Goal: Information Seeking & Learning: Learn about a topic

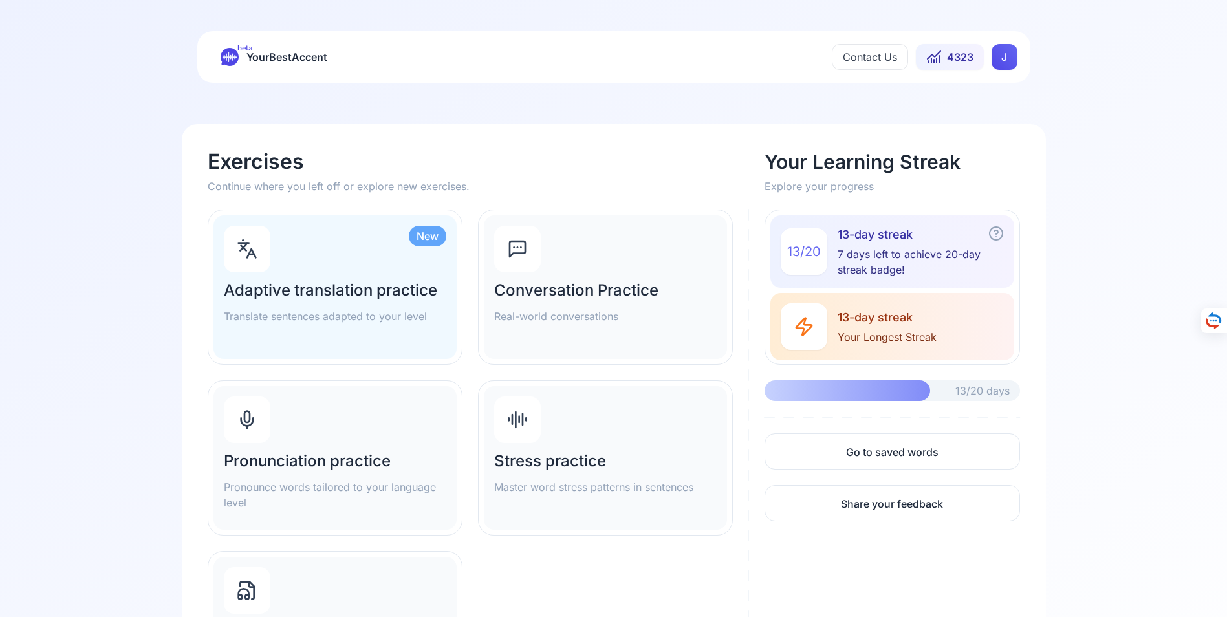
click at [299, 447] on div "Pronunciation practice Pronounce words tailored to your language level" at bounding box center [334, 458] width 243 height 144
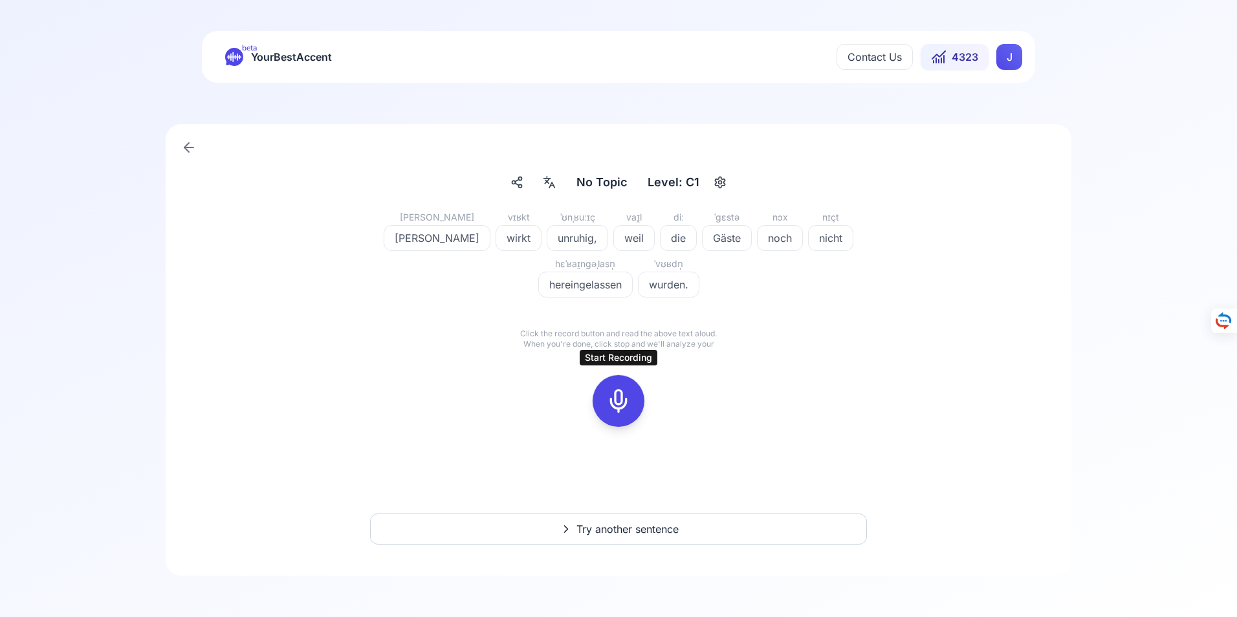
click at [619, 402] on icon at bounding box center [618, 401] width 26 height 26
click at [620, 402] on icon at bounding box center [618, 401] width 26 height 26
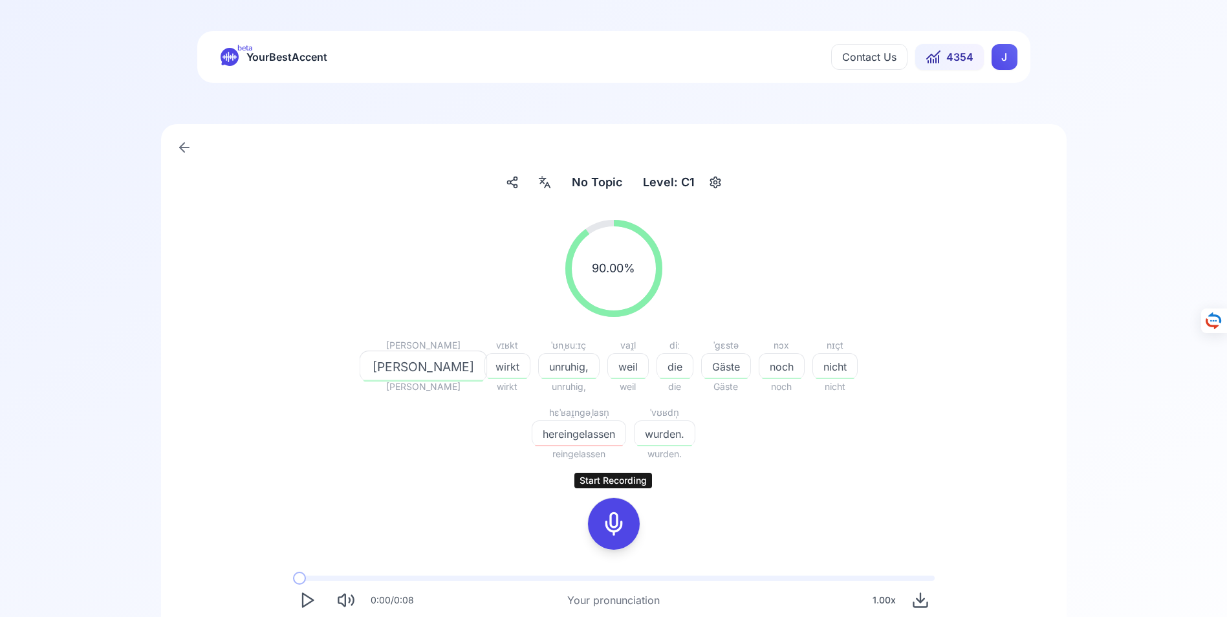
click at [614, 523] on icon at bounding box center [614, 524] width 26 height 26
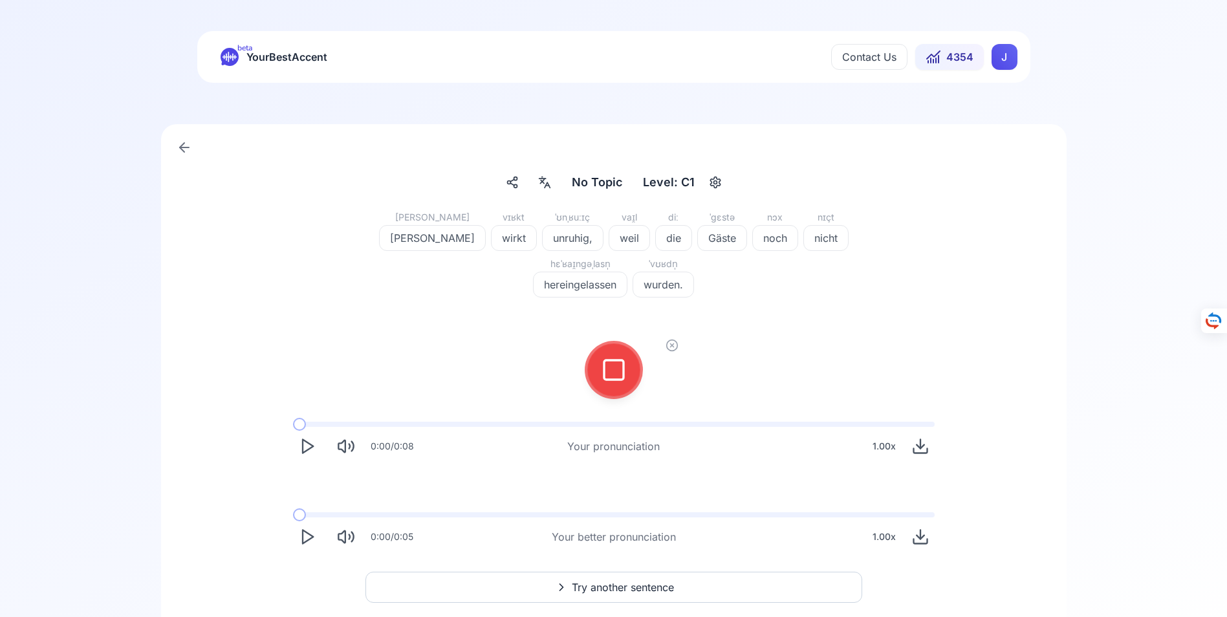
click at [613, 369] on icon at bounding box center [614, 370] width 26 height 26
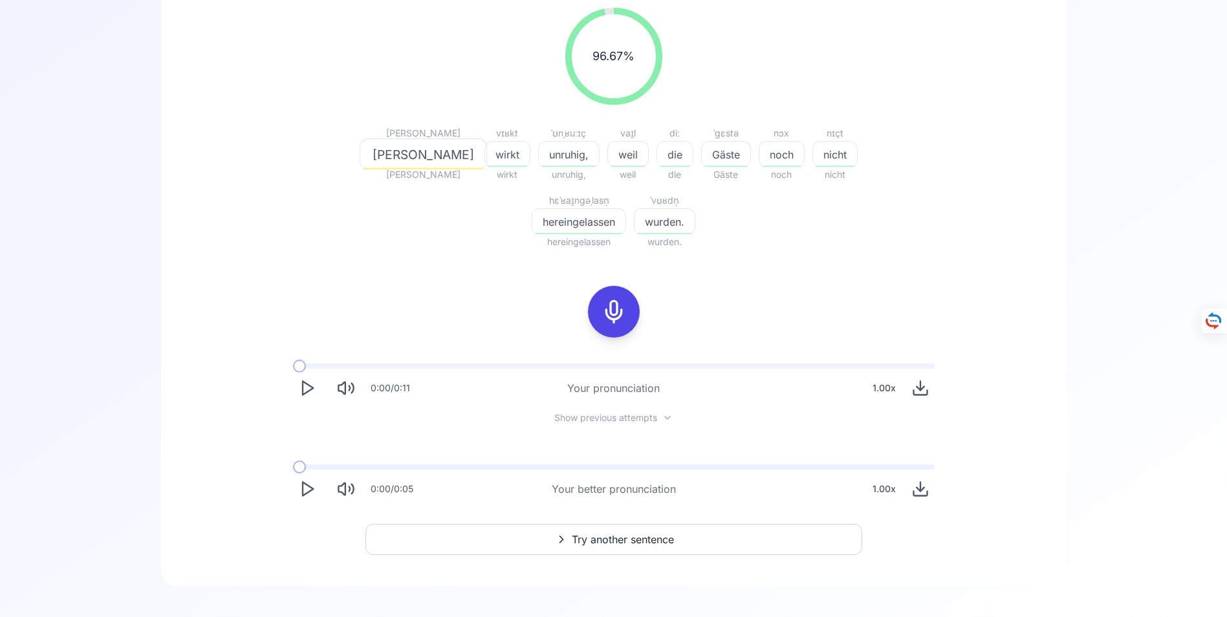
scroll to position [223, 0]
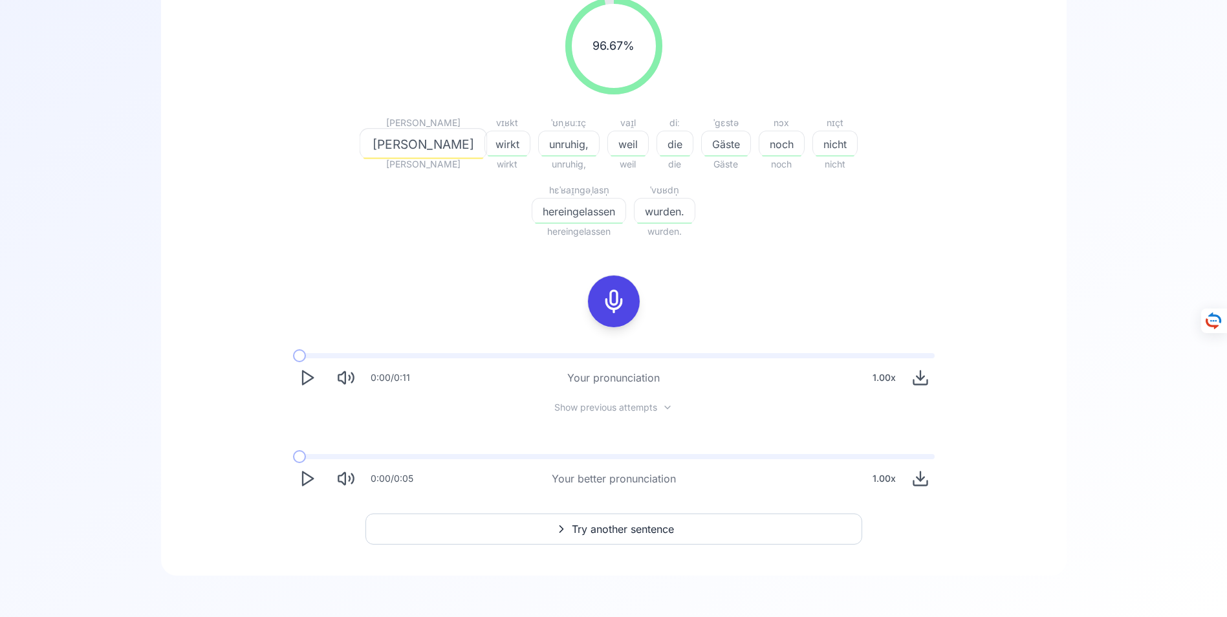
click at [609, 529] on span "Try another sentence" at bounding box center [623, 529] width 102 height 16
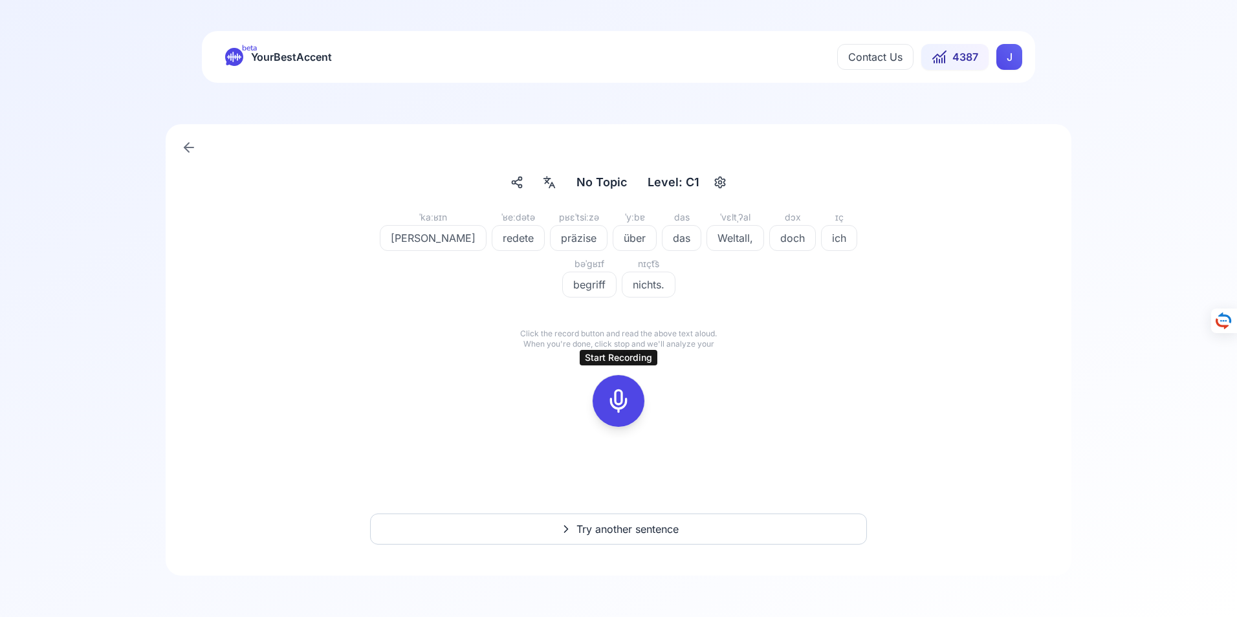
click at [618, 404] on icon at bounding box center [618, 401] width 26 height 26
click at [616, 406] on icon at bounding box center [618, 401] width 26 height 26
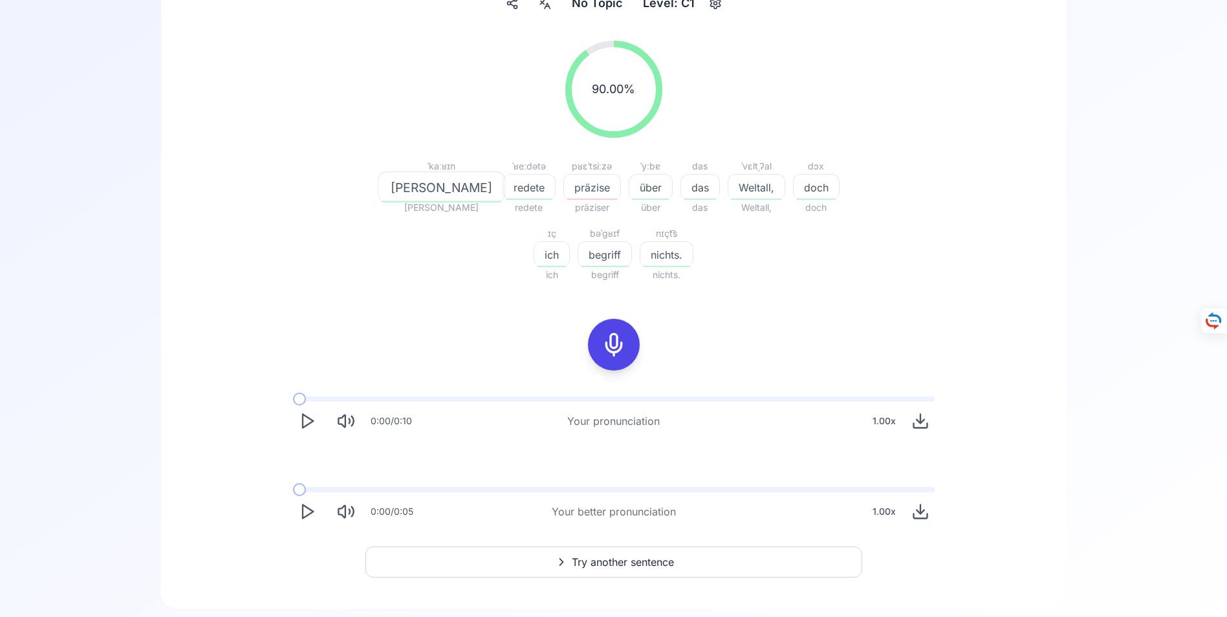
scroll to position [194, 0]
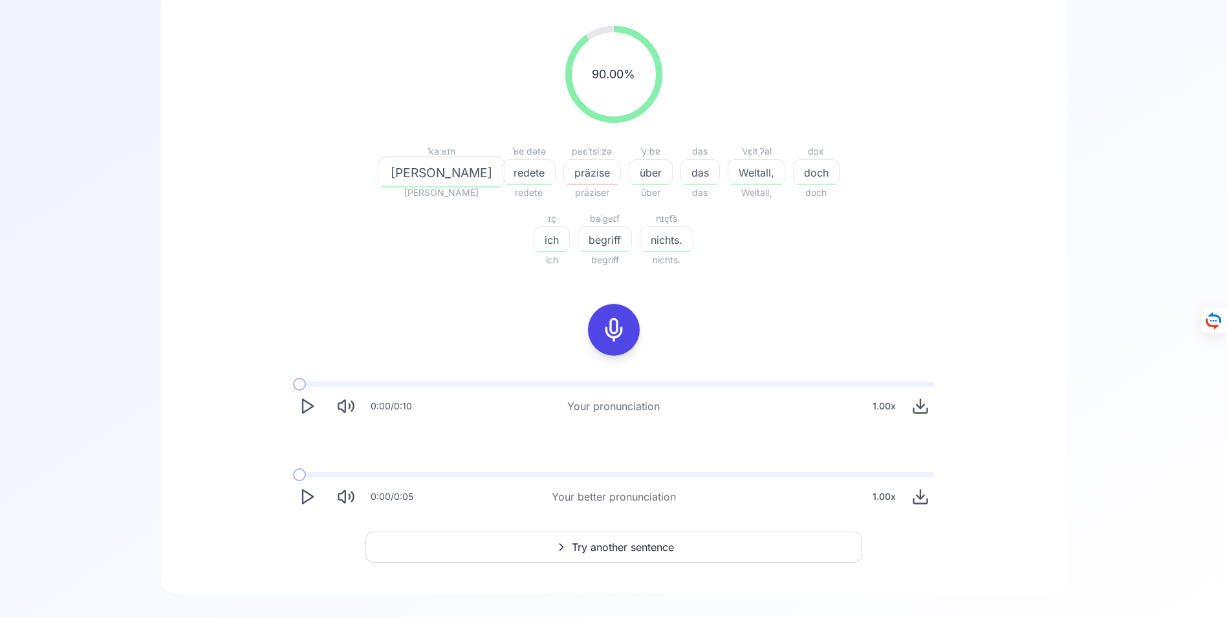
click at [306, 496] on icon "Play" at bounding box center [307, 497] width 18 height 18
click at [614, 329] on icon at bounding box center [614, 330] width 26 height 26
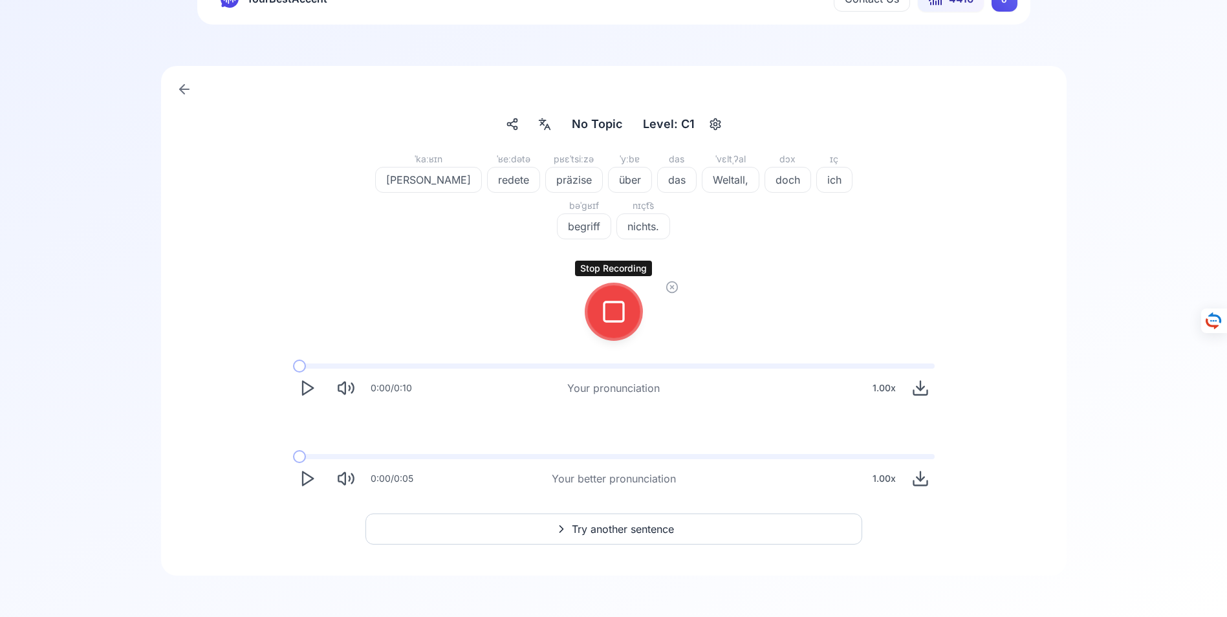
click at [615, 312] on icon at bounding box center [614, 312] width 26 height 26
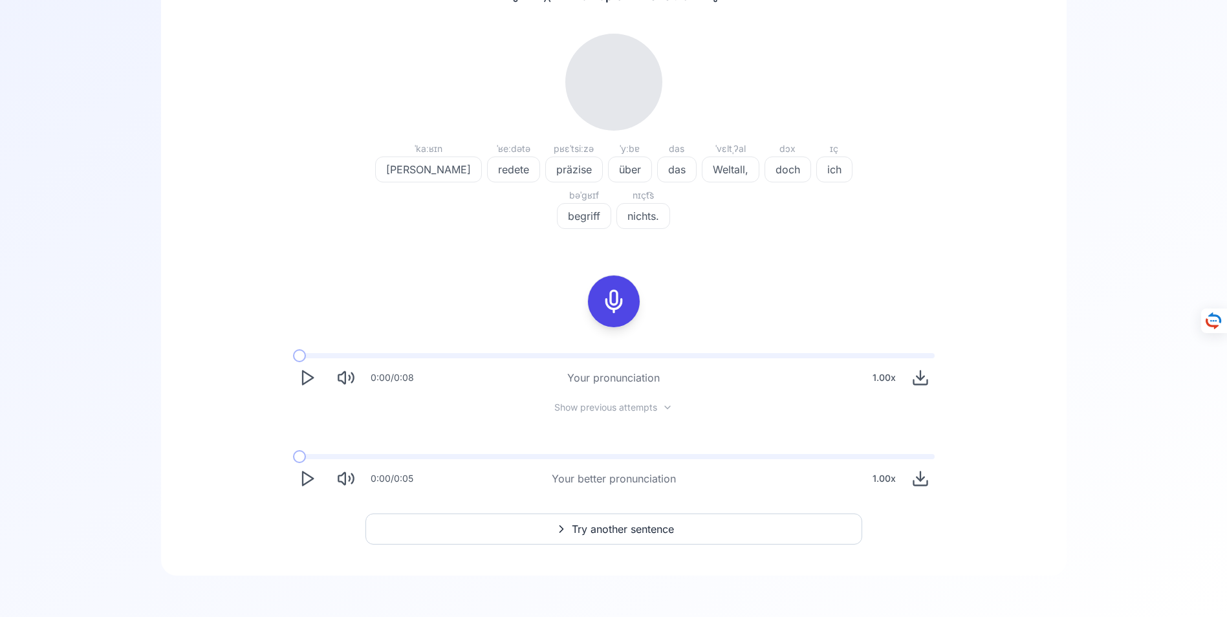
scroll to position [194, 0]
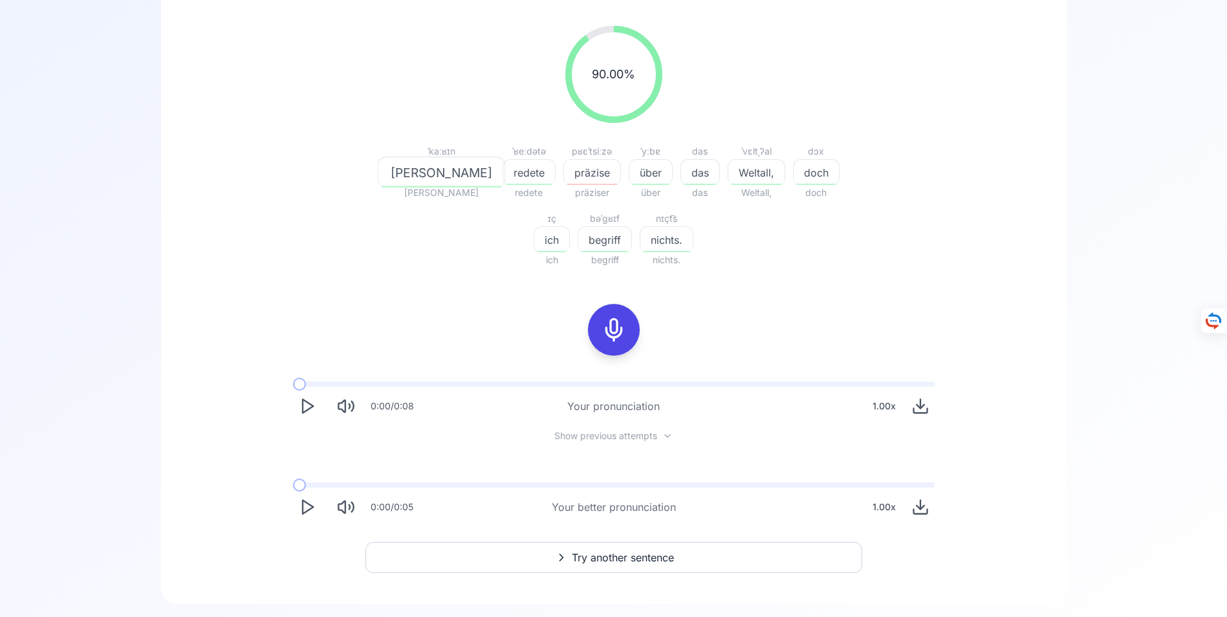
click at [609, 328] on icon at bounding box center [614, 330] width 26 height 26
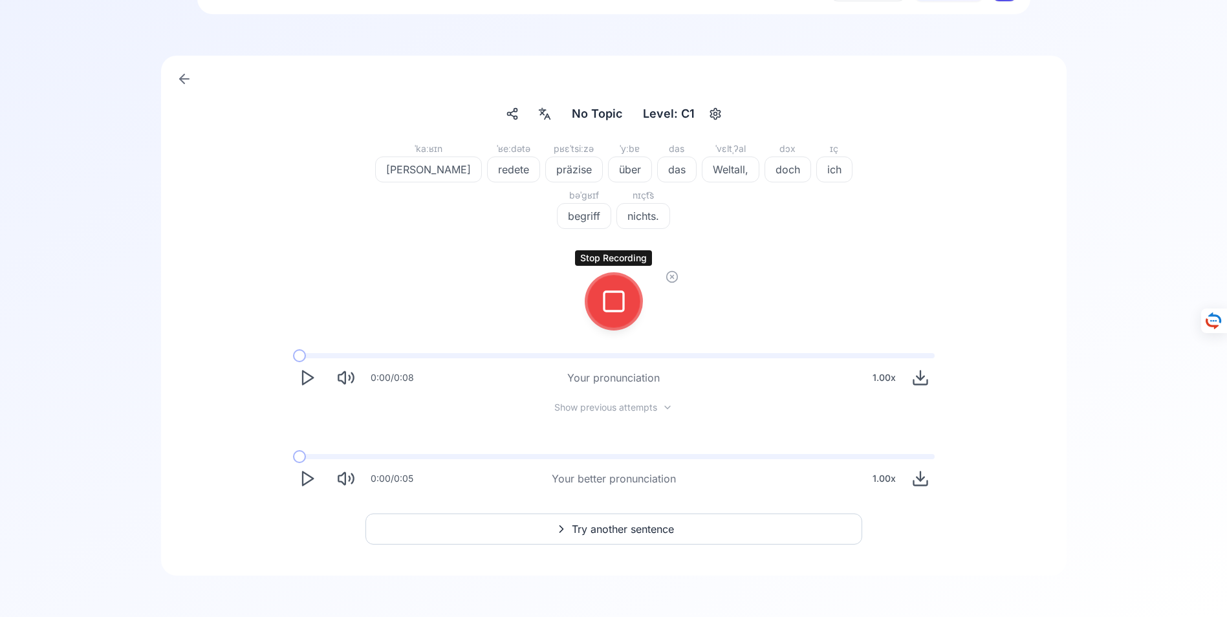
click at [616, 303] on icon at bounding box center [614, 301] width 26 height 26
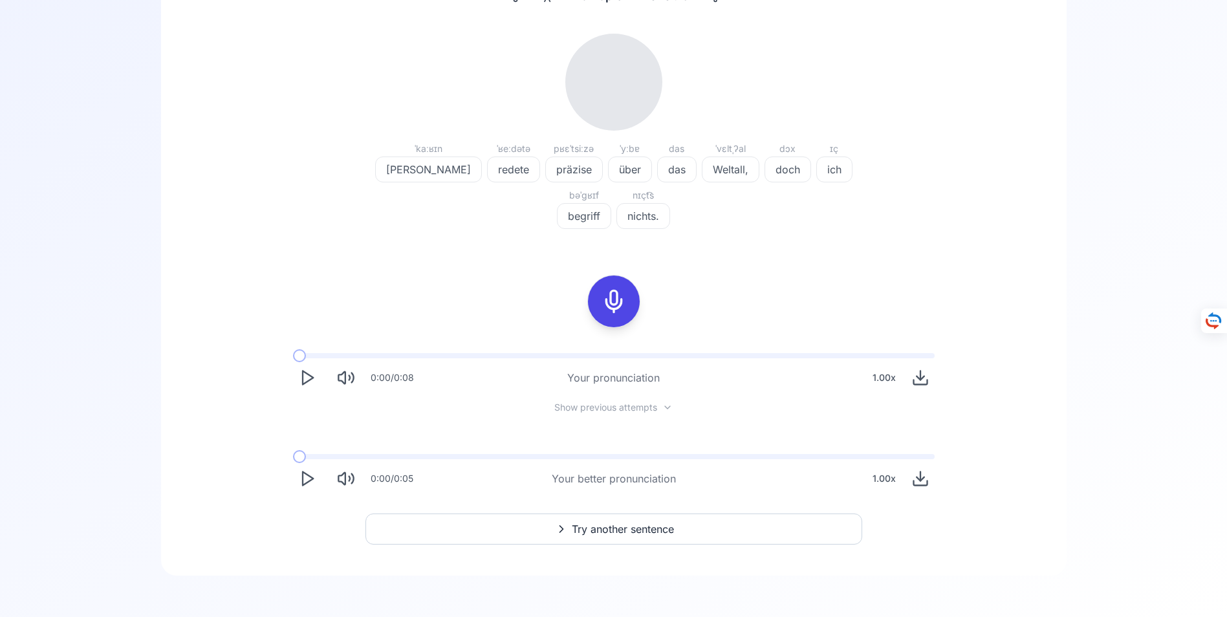
scroll to position [194, 0]
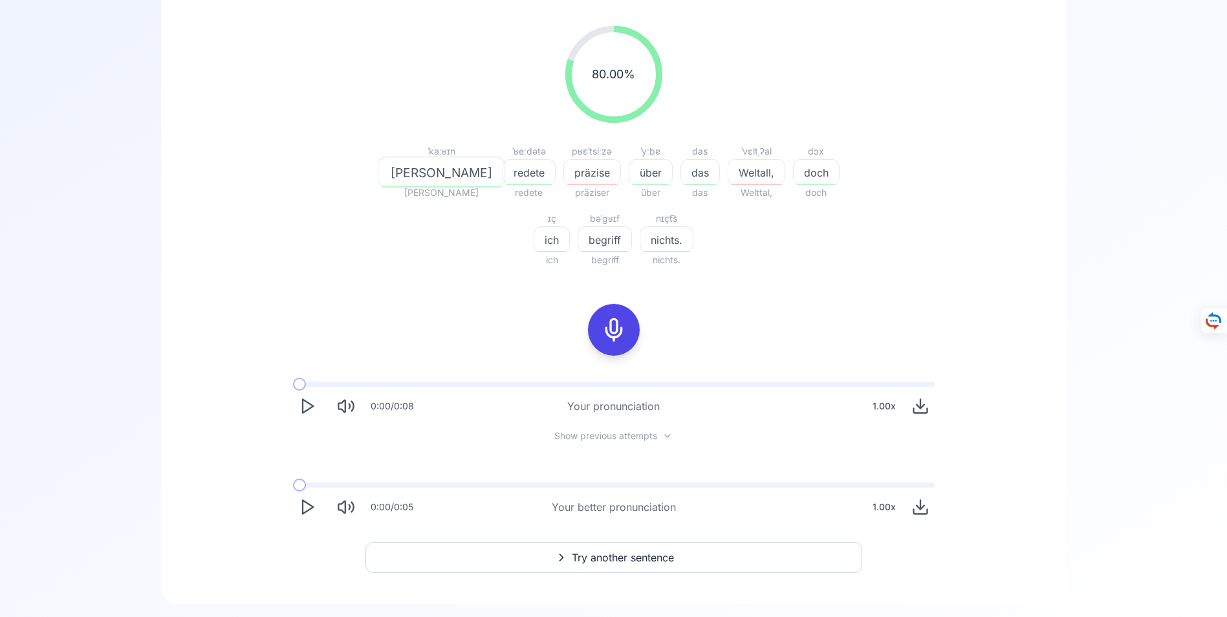
click at [307, 506] on icon "Play" at bounding box center [307, 507] width 18 height 18
click at [617, 331] on icon at bounding box center [614, 330] width 26 height 26
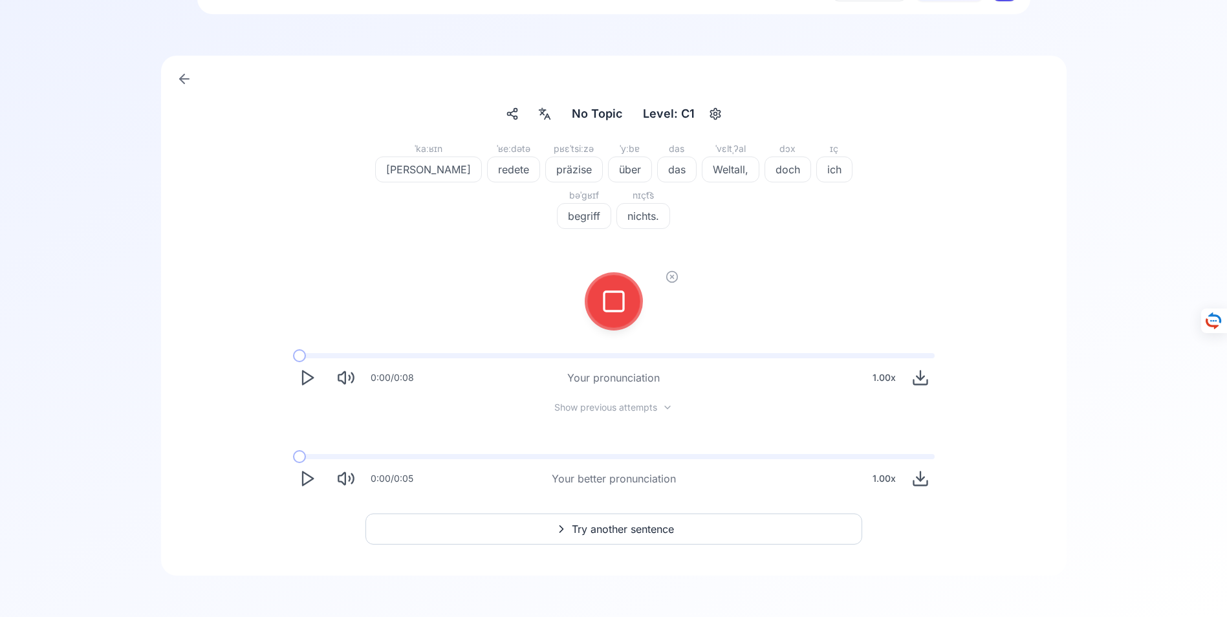
scroll to position [69, 0]
click at [622, 305] on icon at bounding box center [614, 301] width 26 height 26
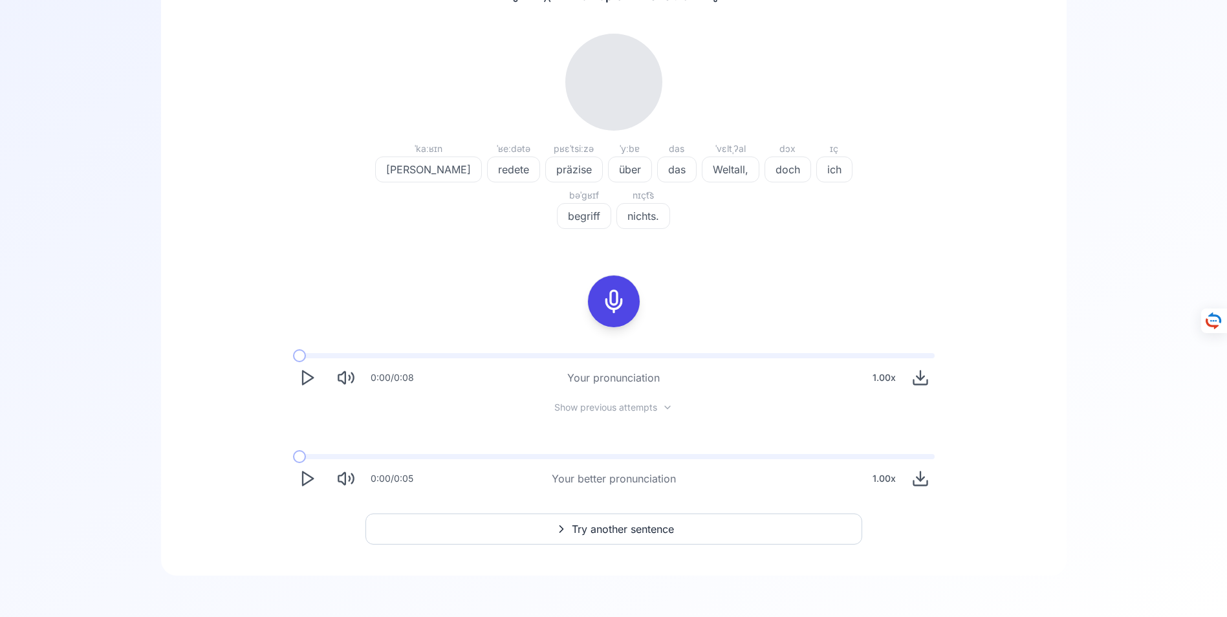
scroll to position [194, 0]
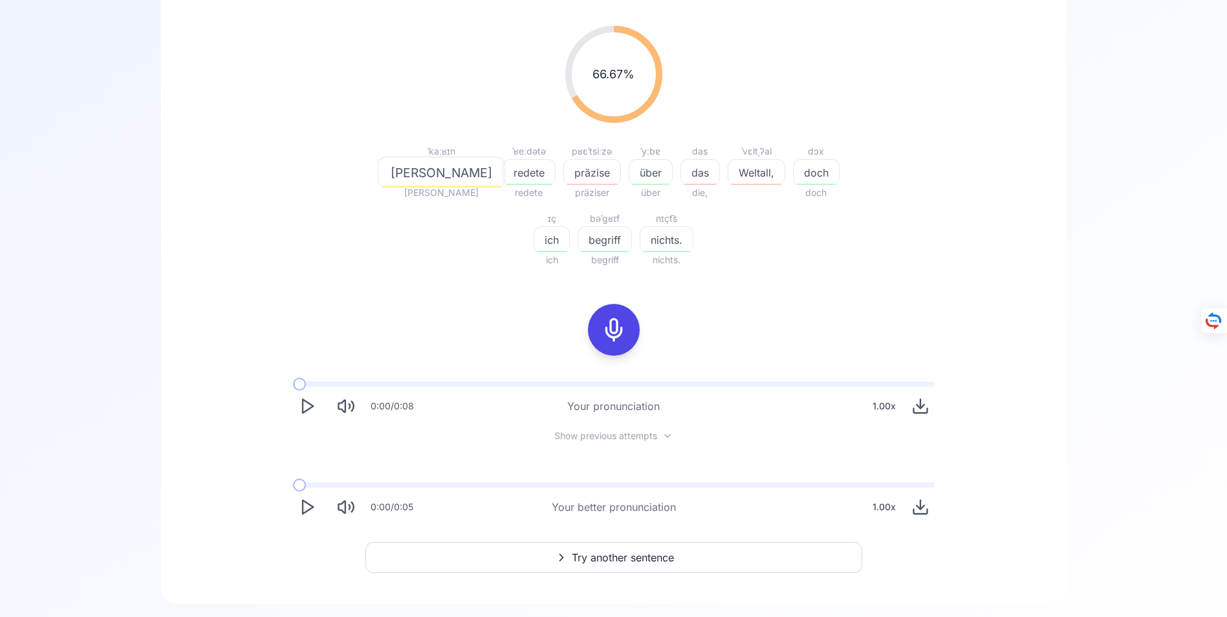
click at [303, 506] on polygon "Play" at bounding box center [308, 508] width 10 height 14
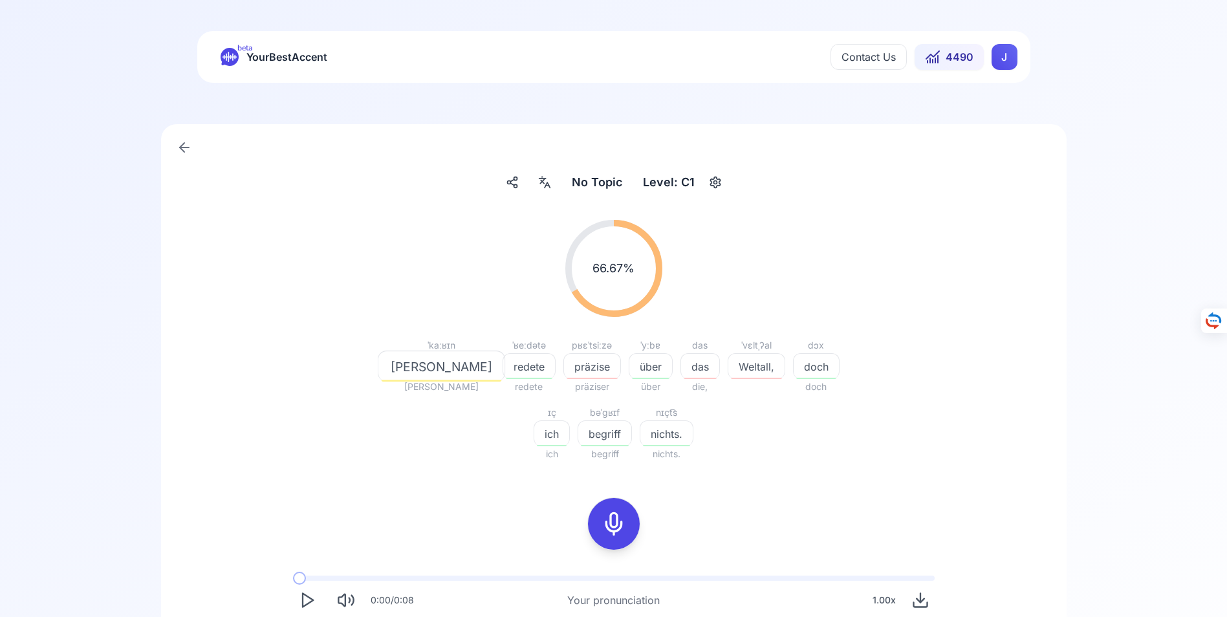
click at [183, 146] on icon at bounding box center [185, 148] width 16 height 16
